Goal: Task Accomplishment & Management: Use online tool/utility

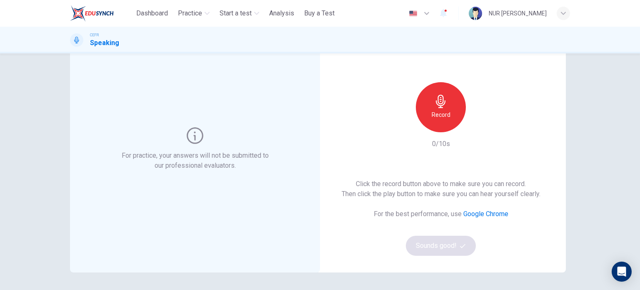
scroll to position [57, 0]
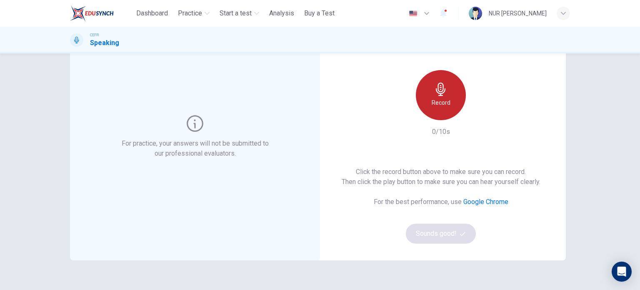
click at [448, 99] on div "Record" at bounding box center [441, 95] width 50 height 50
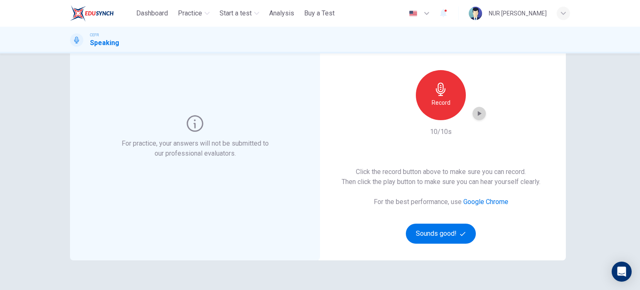
click at [476, 116] on icon "button" at bounding box center [479, 113] width 8 height 8
click at [444, 233] on button "Sounds good!" at bounding box center [441, 233] width 70 height 20
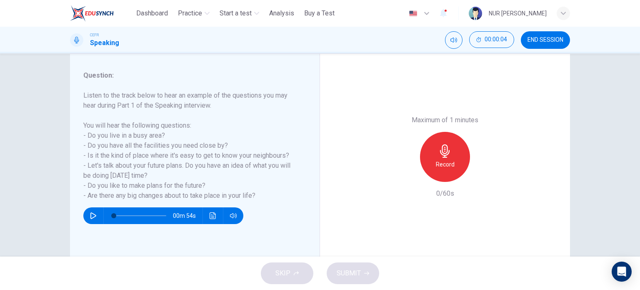
scroll to position [120, 0]
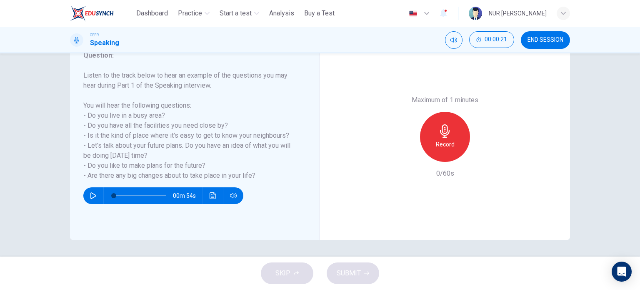
click at [443, 125] on icon "button" at bounding box center [444, 130] width 13 height 13
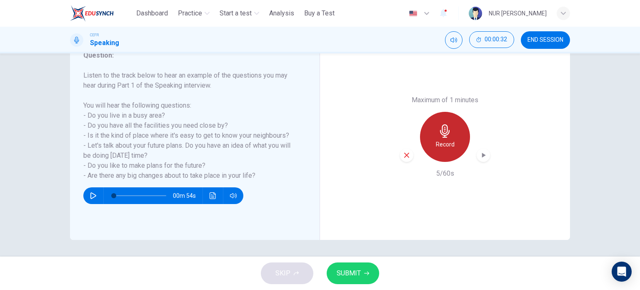
click at [443, 125] on icon "button" at bounding box center [444, 130] width 13 height 13
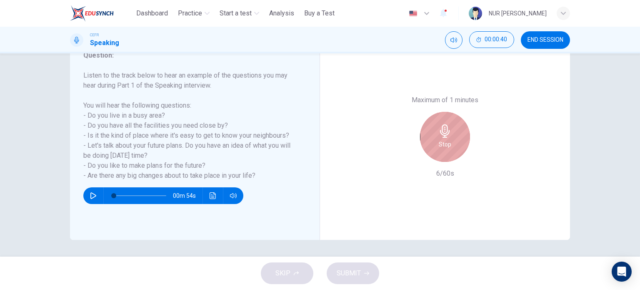
click at [443, 125] on icon "button" at bounding box center [444, 130] width 13 height 13
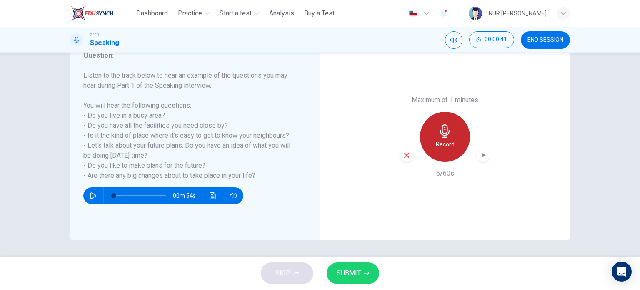
click at [443, 125] on icon "button" at bounding box center [444, 130] width 13 height 13
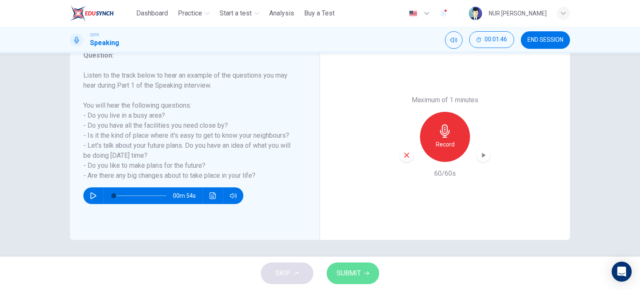
click at [356, 276] on span "SUBMIT" at bounding box center [349, 273] width 24 height 12
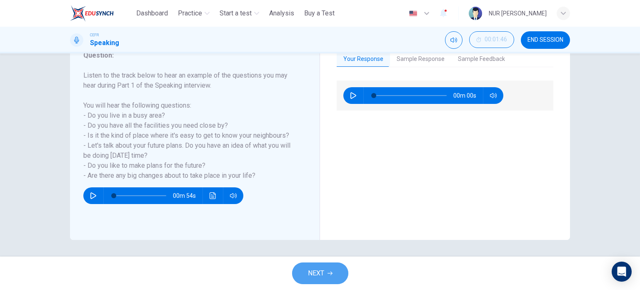
click at [321, 268] on span "NEXT" at bounding box center [316, 273] width 16 height 12
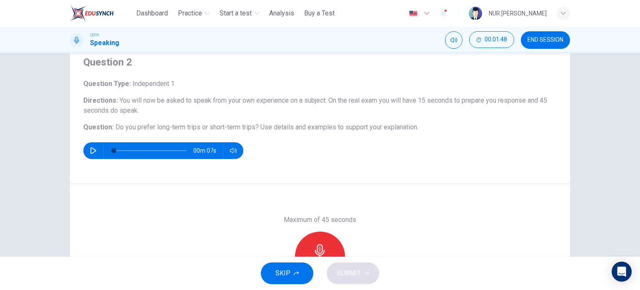
scroll to position [1, 0]
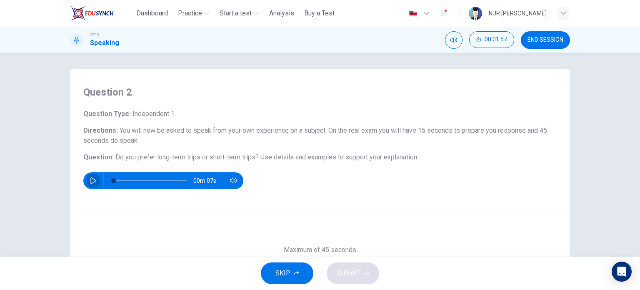
click at [92, 177] on icon "button" at bounding box center [93, 180] width 7 height 7
type input "**"
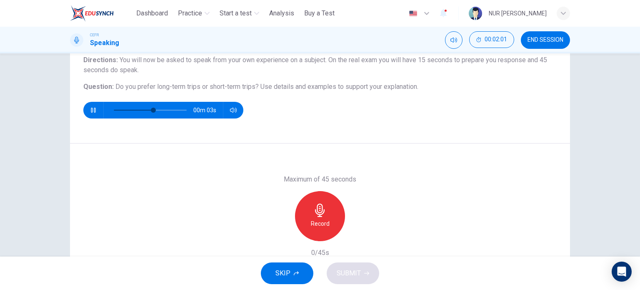
scroll to position [71, 0]
type input "*"
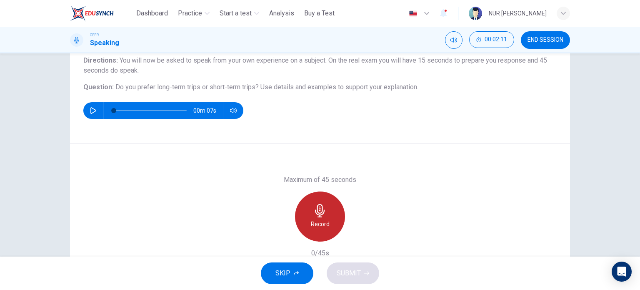
click at [304, 215] on div "Record" at bounding box center [320, 216] width 50 height 50
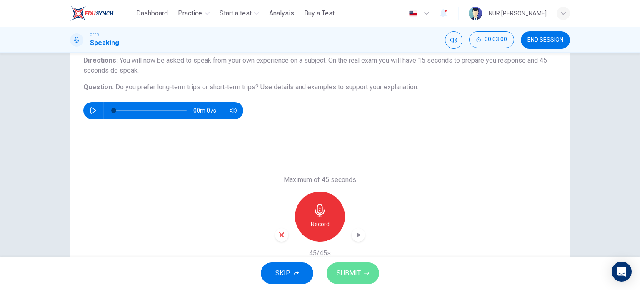
click at [364, 277] on button "SUBMIT" at bounding box center [353, 273] width 53 height 22
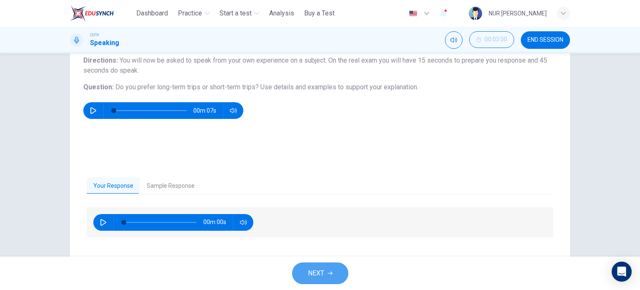
click at [312, 272] on span "NEXT" at bounding box center [316, 273] width 16 height 12
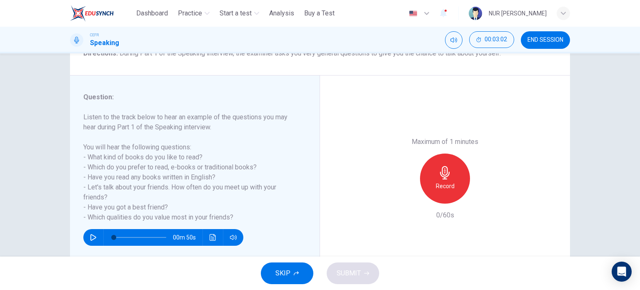
scroll to position [80, 0]
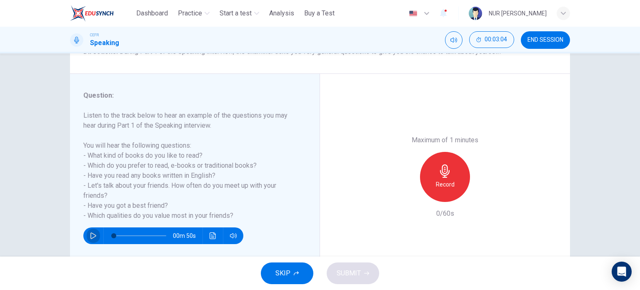
click at [90, 236] on icon "button" at bounding box center [93, 235] width 7 height 7
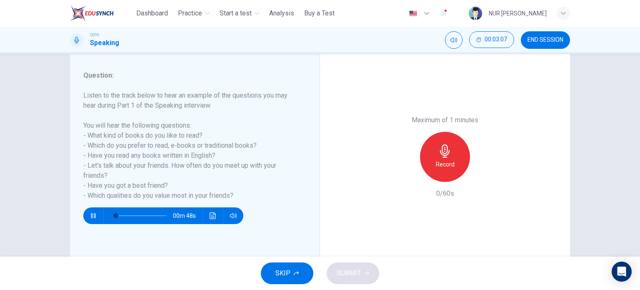
scroll to position [100, 0]
click at [87, 213] on button "button" at bounding box center [93, 215] width 13 height 17
click at [445, 165] on h6 "Record" at bounding box center [445, 164] width 19 height 10
click at [347, 269] on span "SUBMIT" at bounding box center [349, 273] width 24 height 12
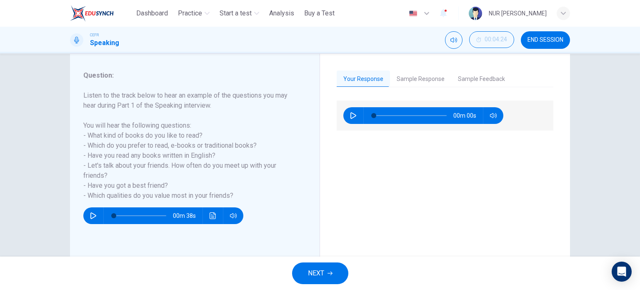
type input "*"
click at [319, 275] on span "NEXT" at bounding box center [316, 273] width 16 height 12
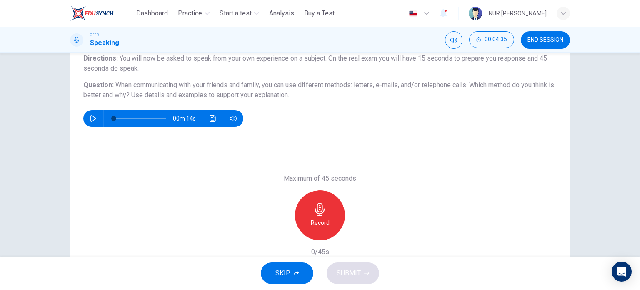
scroll to position [80, 0]
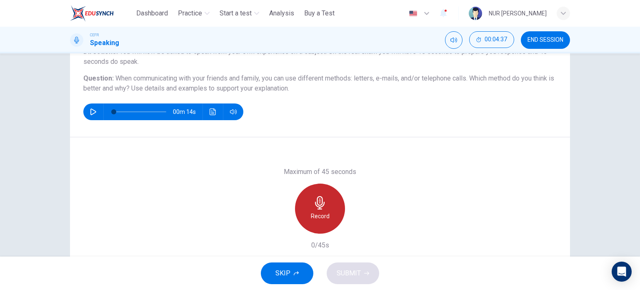
click at [328, 212] on div "Record" at bounding box center [320, 208] width 50 height 50
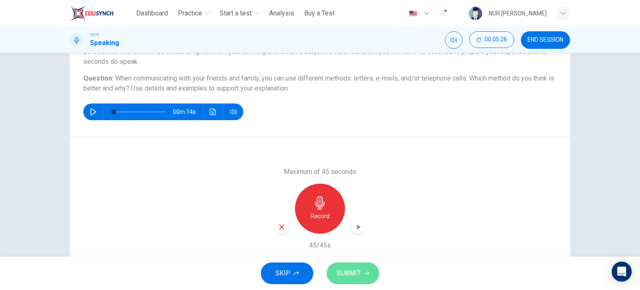
click at [341, 275] on span "SUBMIT" at bounding box center [349, 273] width 24 height 12
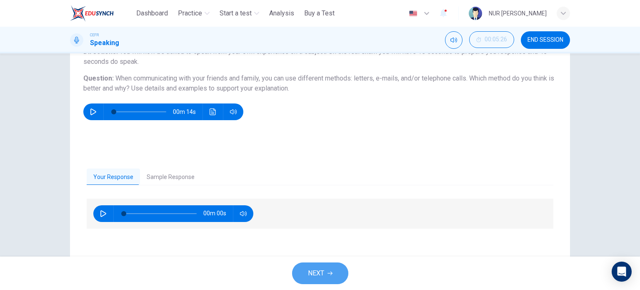
click at [326, 265] on button "NEXT" at bounding box center [320, 273] width 56 height 22
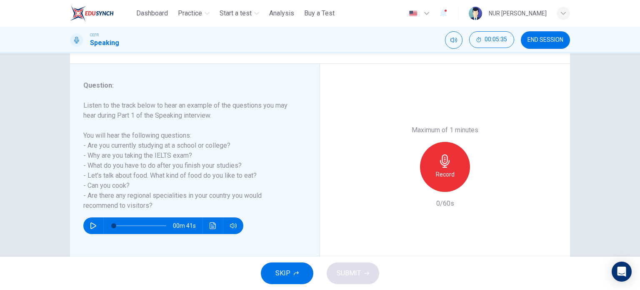
scroll to position [90, 0]
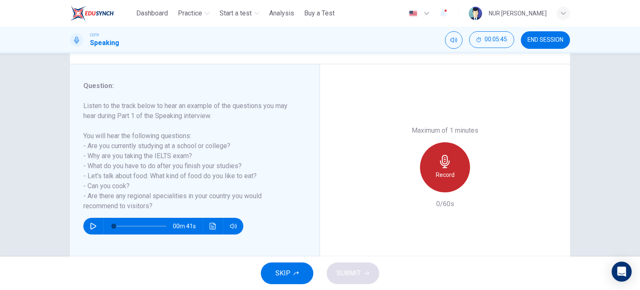
click at [431, 169] on div "Record" at bounding box center [445, 167] width 50 height 50
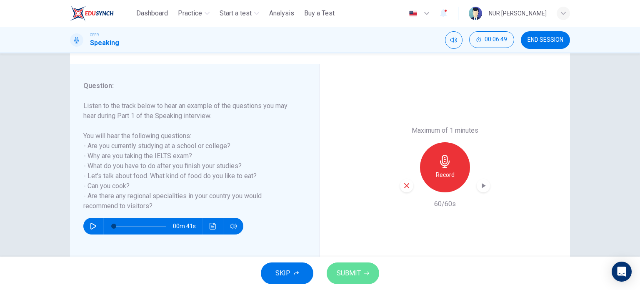
click at [351, 271] on span "SUBMIT" at bounding box center [349, 273] width 24 height 12
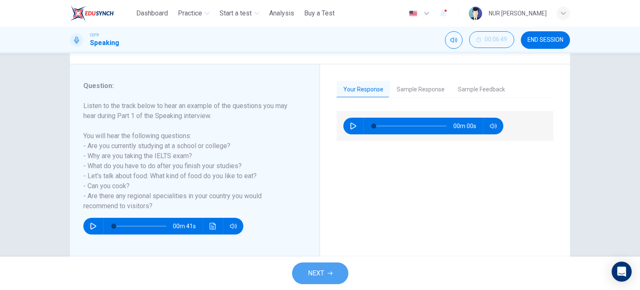
click at [317, 266] on button "NEXT" at bounding box center [320, 273] width 56 height 22
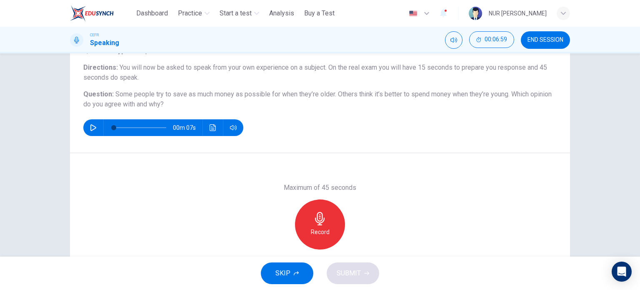
scroll to position [65, 0]
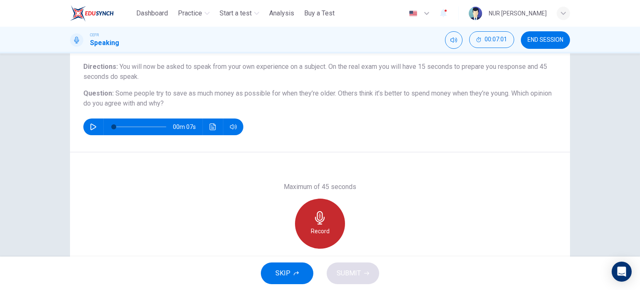
click at [322, 218] on icon "button" at bounding box center [320, 217] width 10 height 13
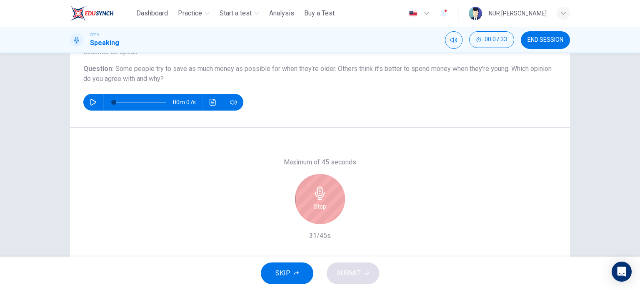
scroll to position [88, 0]
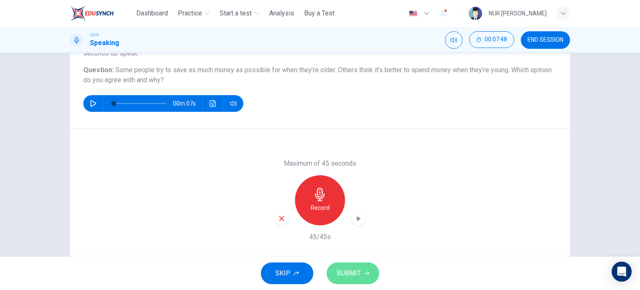
click at [357, 270] on span "SUBMIT" at bounding box center [349, 273] width 24 height 12
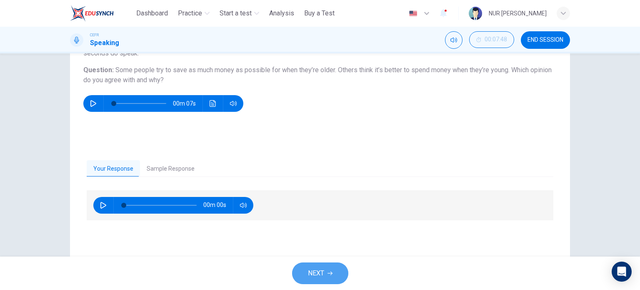
click at [322, 274] on span "NEXT" at bounding box center [316, 273] width 16 height 12
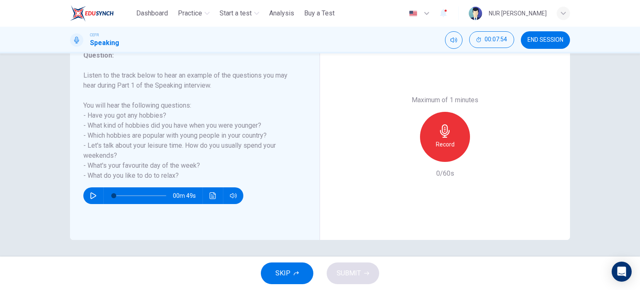
scroll to position [120, 0]
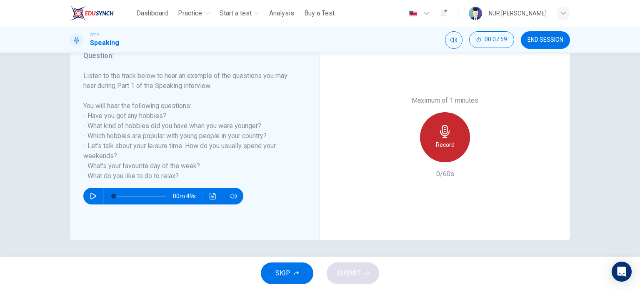
click at [436, 145] on h6 "Record" at bounding box center [445, 145] width 19 height 10
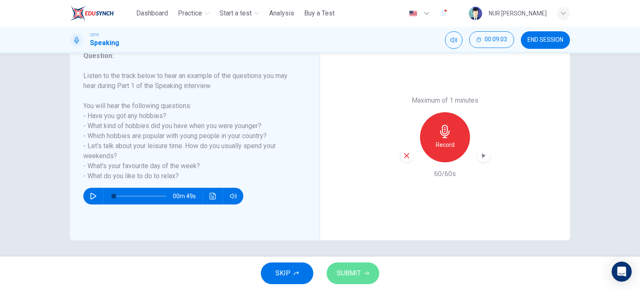
click at [343, 276] on span "SUBMIT" at bounding box center [349, 273] width 24 height 12
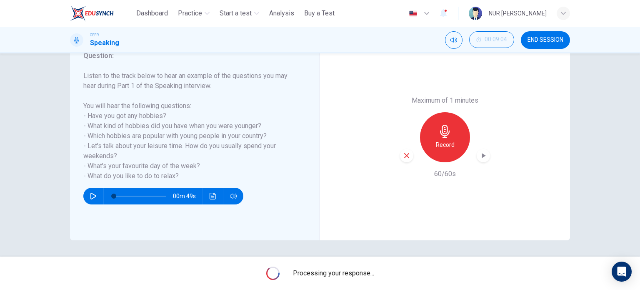
drag, startPoint x: 343, startPoint y: 276, endPoint x: 381, endPoint y: 226, distance: 62.4
click at [381, 226] on div "Dashboard Practice Start a test Analysis Buy a Test English ** ​ NUR [PERSON_NA…" at bounding box center [320, 145] width 640 height 290
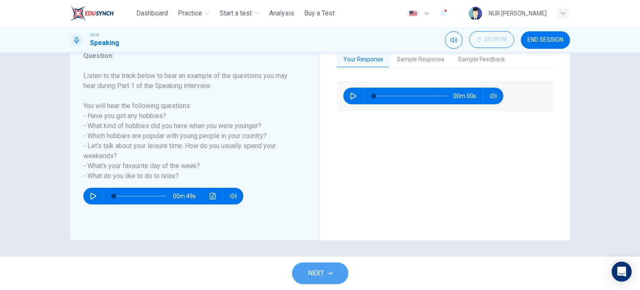
click at [322, 274] on span "NEXT" at bounding box center [316, 273] width 16 height 12
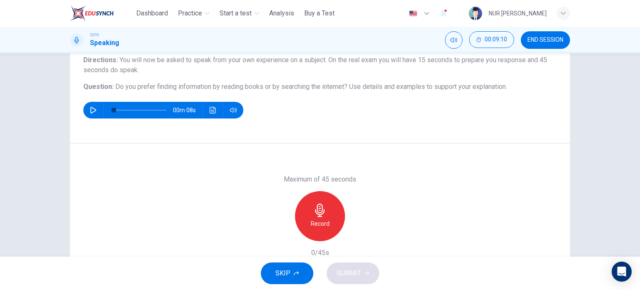
scroll to position [75, 0]
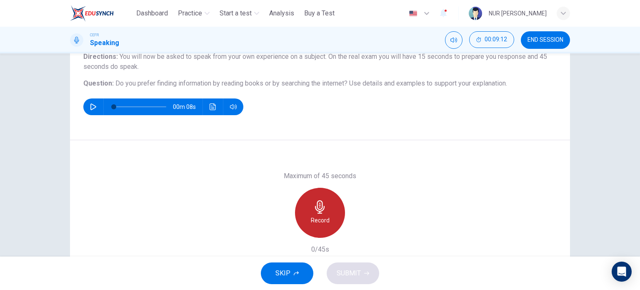
click at [335, 218] on div "Record" at bounding box center [320, 213] width 50 height 50
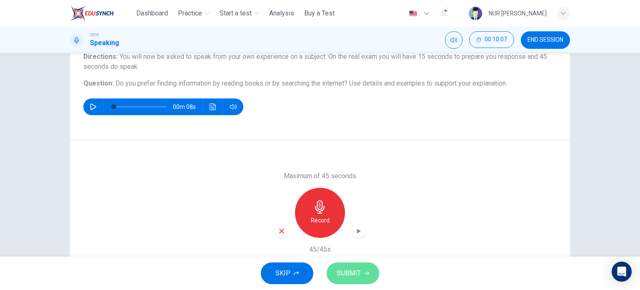
click at [347, 268] on span "SUBMIT" at bounding box center [349, 273] width 24 height 12
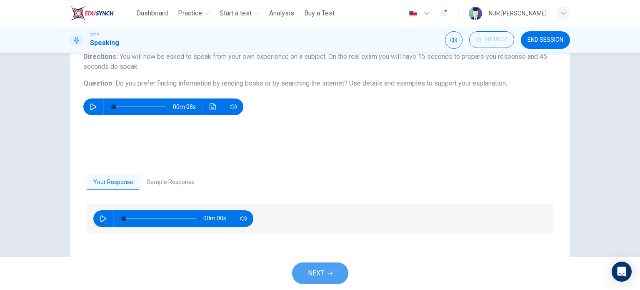
click at [316, 274] on span "NEXT" at bounding box center [316, 273] width 16 height 12
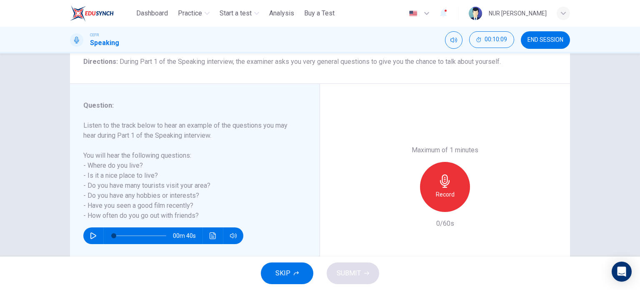
scroll to position [78, 0]
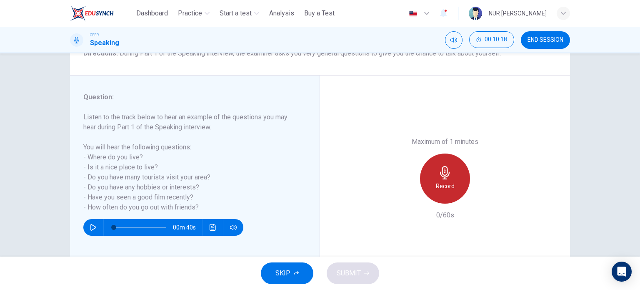
click at [436, 183] on h6 "Record" at bounding box center [445, 186] width 19 height 10
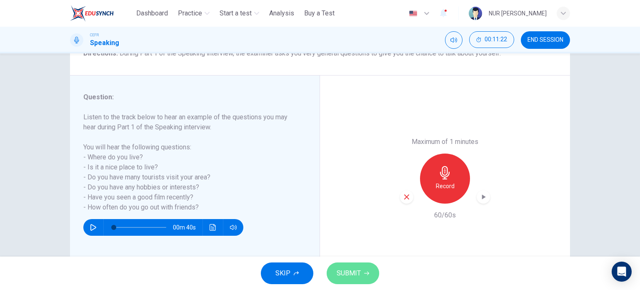
click at [367, 271] on icon "button" at bounding box center [366, 273] width 5 height 4
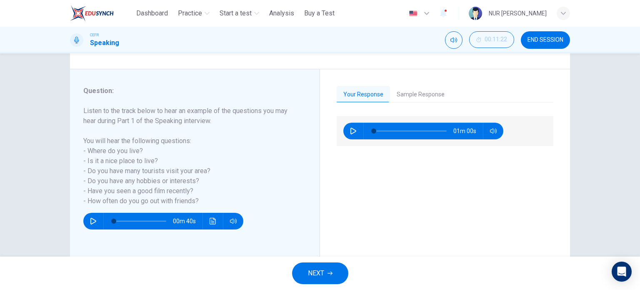
scroll to position [85, 0]
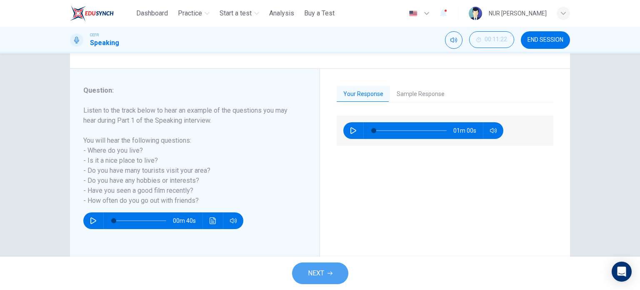
click at [318, 278] on span "NEXT" at bounding box center [316, 273] width 16 height 12
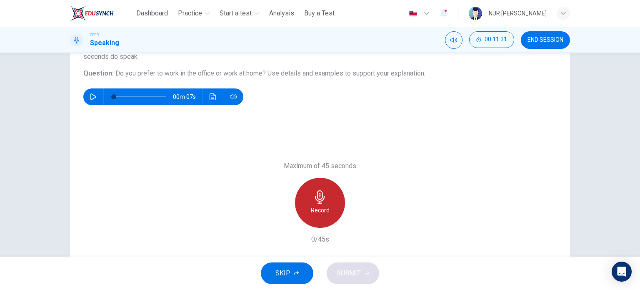
click at [313, 191] on icon "button" at bounding box center [319, 196] width 13 height 13
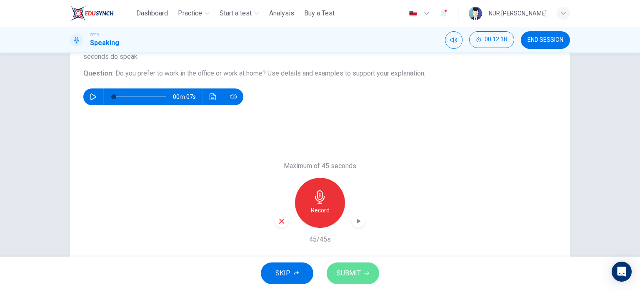
click at [358, 266] on button "SUBMIT" at bounding box center [353, 273] width 53 height 22
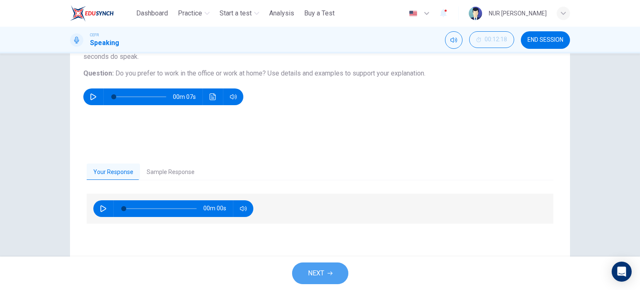
click at [328, 273] on icon "button" at bounding box center [330, 273] width 5 height 5
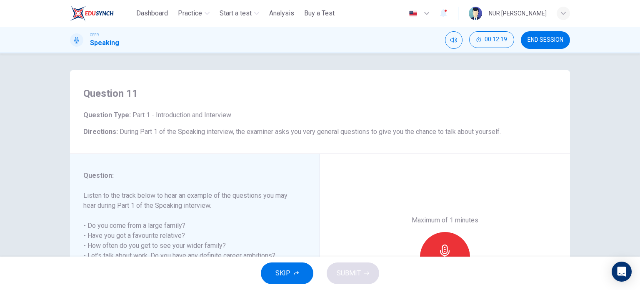
scroll to position [120, 0]
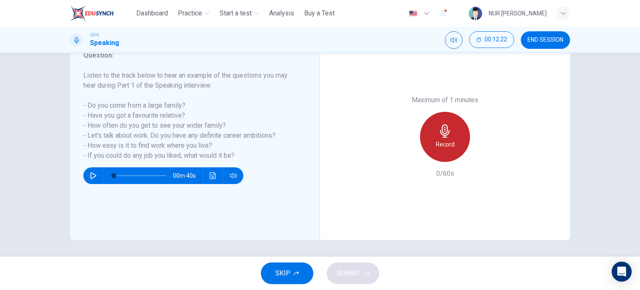
click at [453, 135] on div "Record" at bounding box center [445, 137] width 50 height 50
click at [453, 135] on div "Stop" at bounding box center [445, 137] width 50 height 50
click at [453, 135] on div "Record" at bounding box center [445, 137] width 50 height 50
click at [453, 135] on div "Stop" at bounding box center [445, 137] width 50 height 50
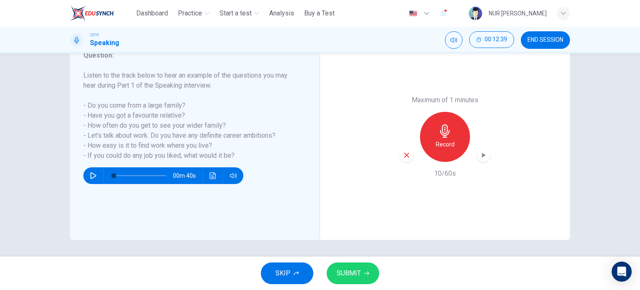
click at [452, 132] on div "Record" at bounding box center [445, 137] width 50 height 50
click at [351, 265] on button "SUBMIT" at bounding box center [353, 273] width 53 height 22
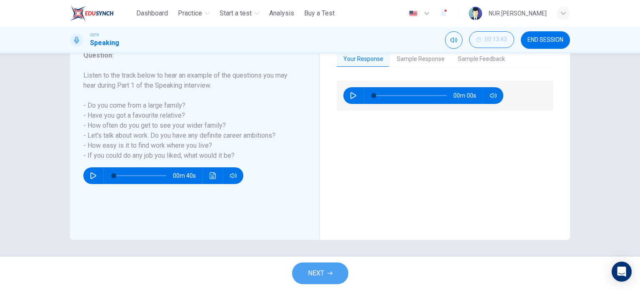
click at [320, 282] on button "NEXT" at bounding box center [320, 273] width 56 height 22
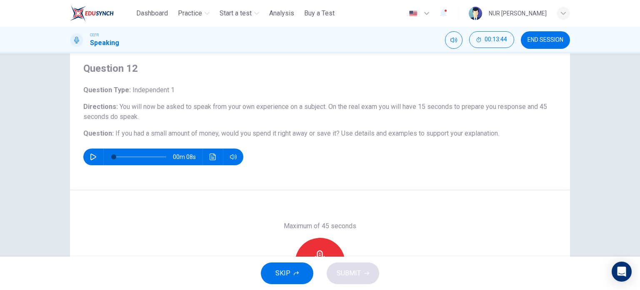
scroll to position [47, 0]
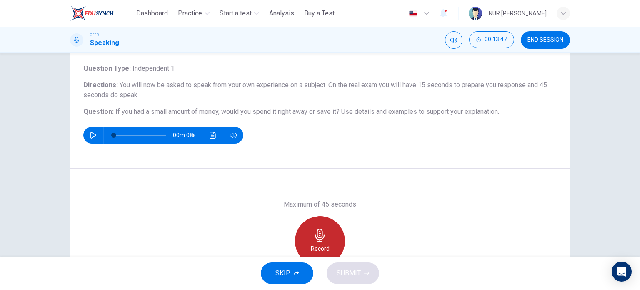
click at [313, 232] on icon "button" at bounding box center [319, 234] width 13 height 13
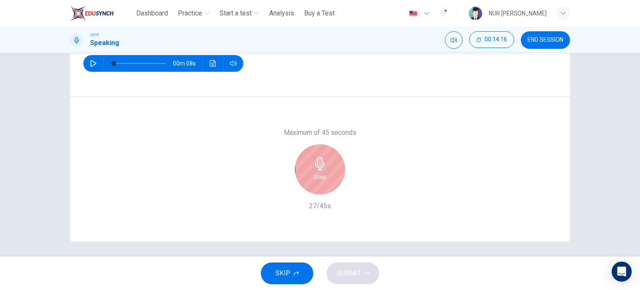
scroll to position [90, 0]
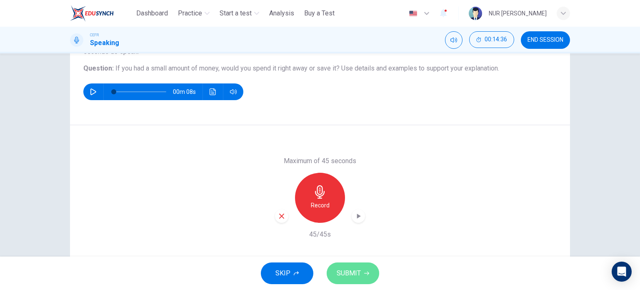
click at [350, 266] on button "SUBMIT" at bounding box center [353, 273] width 53 height 22
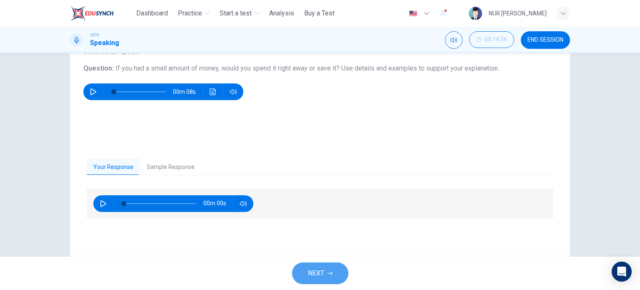
click at [324, 268] on button "NEXT" at bounding box center [320, 273] width 56 height 22
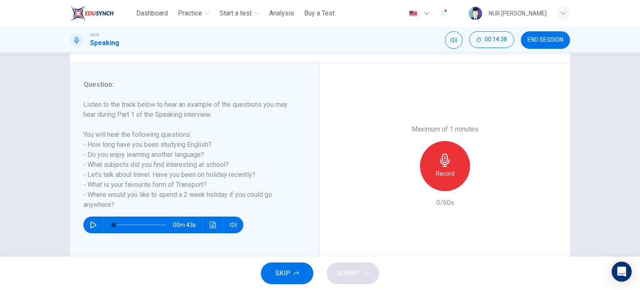
scroll to position [91, 0]
click at [449, 163] on icon "button" at bounding box center [444, 159] width 13 height 13
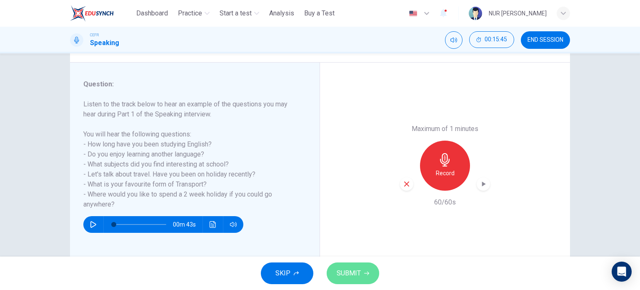
click at [360, 271] on button "SUBMIT" at bounding box center [353, 273] width 53 height 22
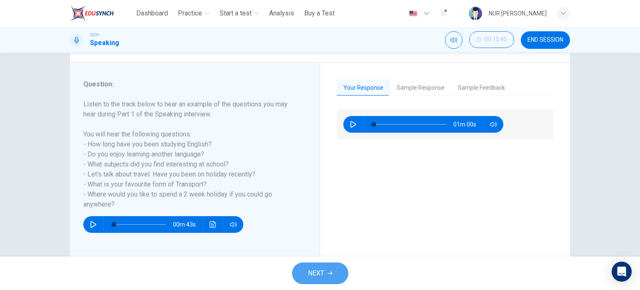
click at [319, 265] on button "NEXT" at bounding box center [320, 273] width 56 height 22
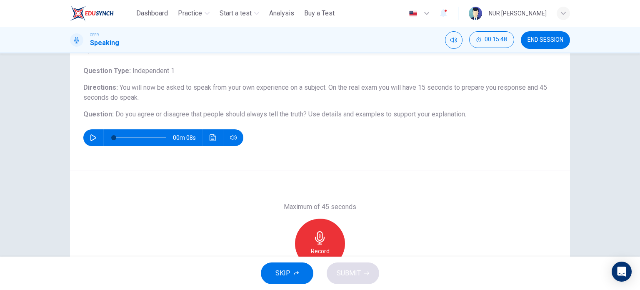
scroll to position [72, 0]
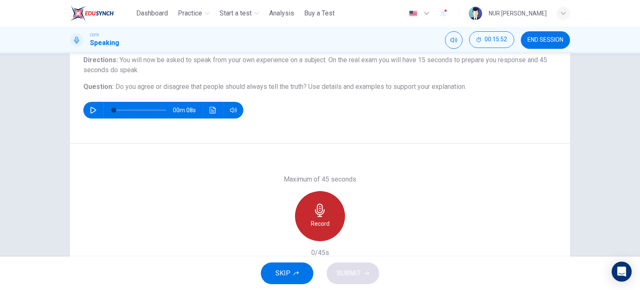
click at [318, 205] on icon "button" at bounding box center [319, 209] width 13 height 13
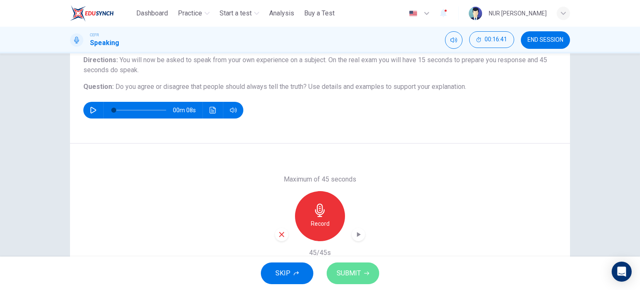
click at [358, 270] on span "SUBMIT" at bounding box center [349, 273] width 24 height 12
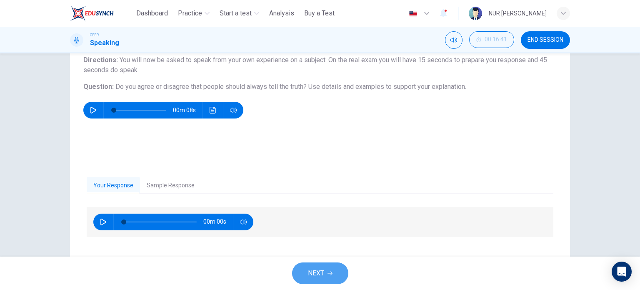
click at [317, 273] on span "NEXT" at bounding box center [316, 273] width 16 height 12
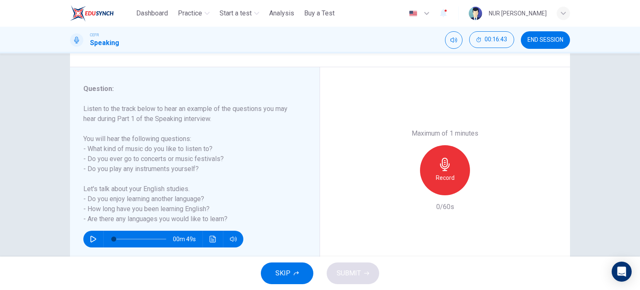
scroll to position [89, 0]
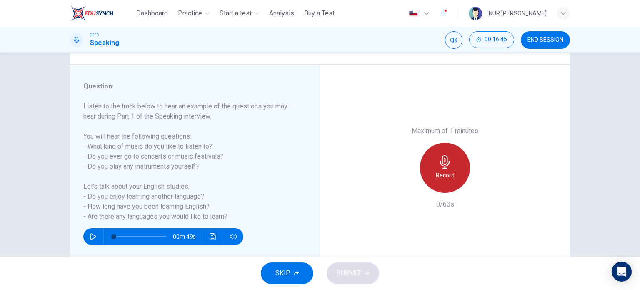
click at [428, 171] on div "Record" at bounding box center [445, 168] width 50 height 50
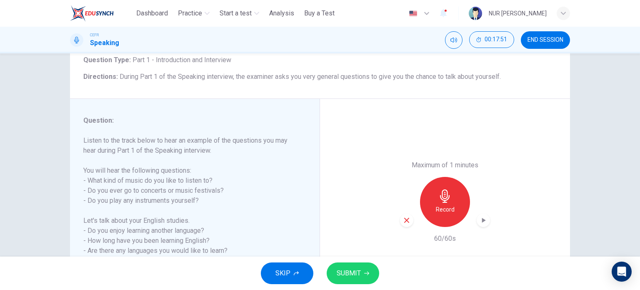
scroll to position [113, 0]
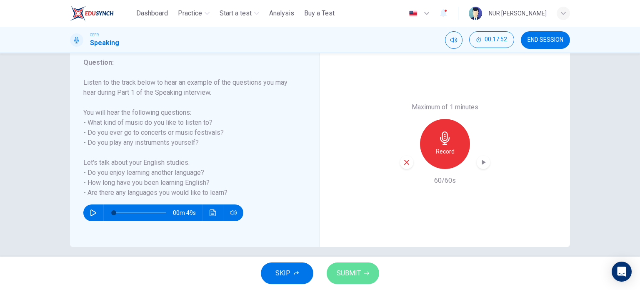
click at [349, 278] on span "SUBMIT" at bounding box center [349, 273] width 24 height 12
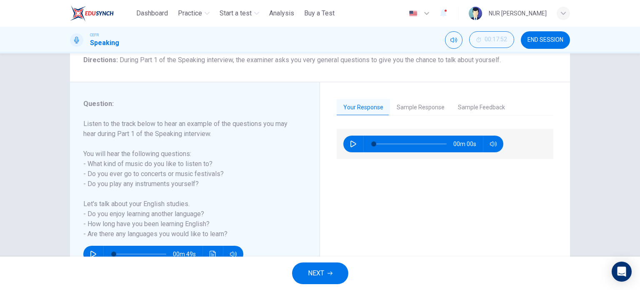
scroll to position [63, 0]
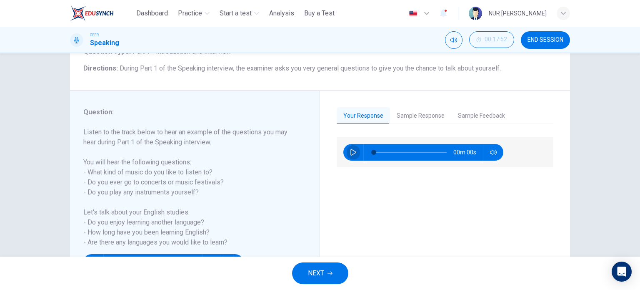
click at [347, 148] on button "button" at bounding box center [353, 152] width 13 height 17
click at [352, 151] on icon "button" at bounding box center [353, 152] width 5 height 5
click at [352, 151] on icon "button" at bounding box center [353, 152] width 7 height 7
type input "**"
click at [319, 277] on span "NEXT" at bounding box center [316, 273] width 16 height 12
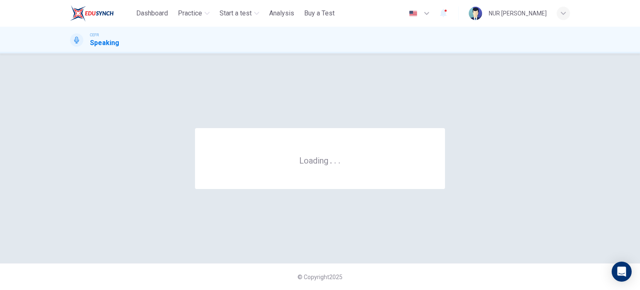
scroll to position [0, 0]
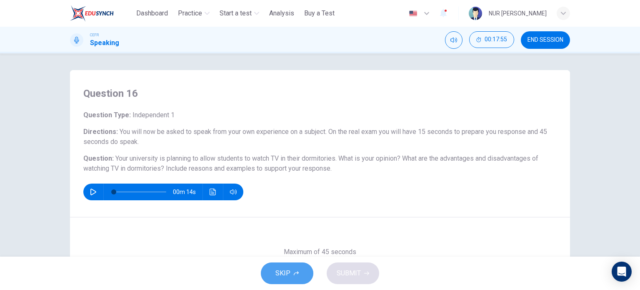
click at [273, 273] on button "SKIP" at bounding box center [287, 273] width 53 height 22
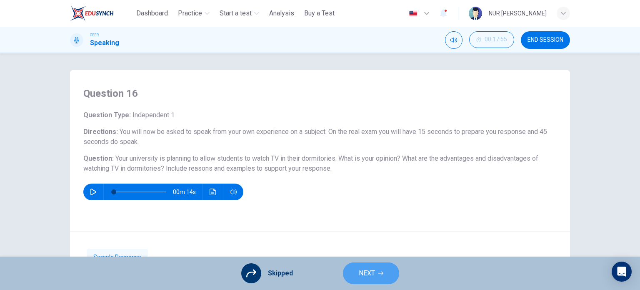
click at [383, 276] on button "NEXT" at bounding box center [371, 273] width 56 height 22
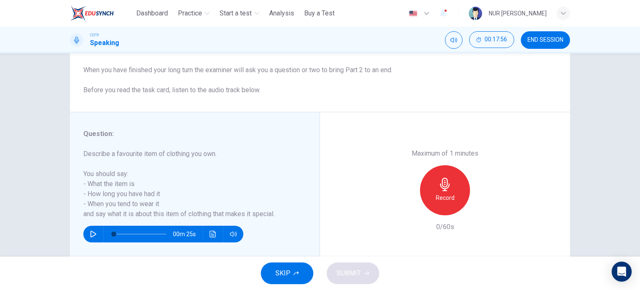
scroll to position [92, 0]
click at [557, 40] on span "END SESSION" at bounding box center [546, 40] width 36 height 7
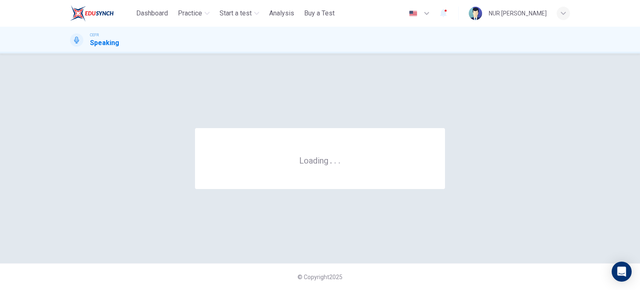
scroll to position [0, 0]
